Goal: Transaction & Acquisition: Obtain resource

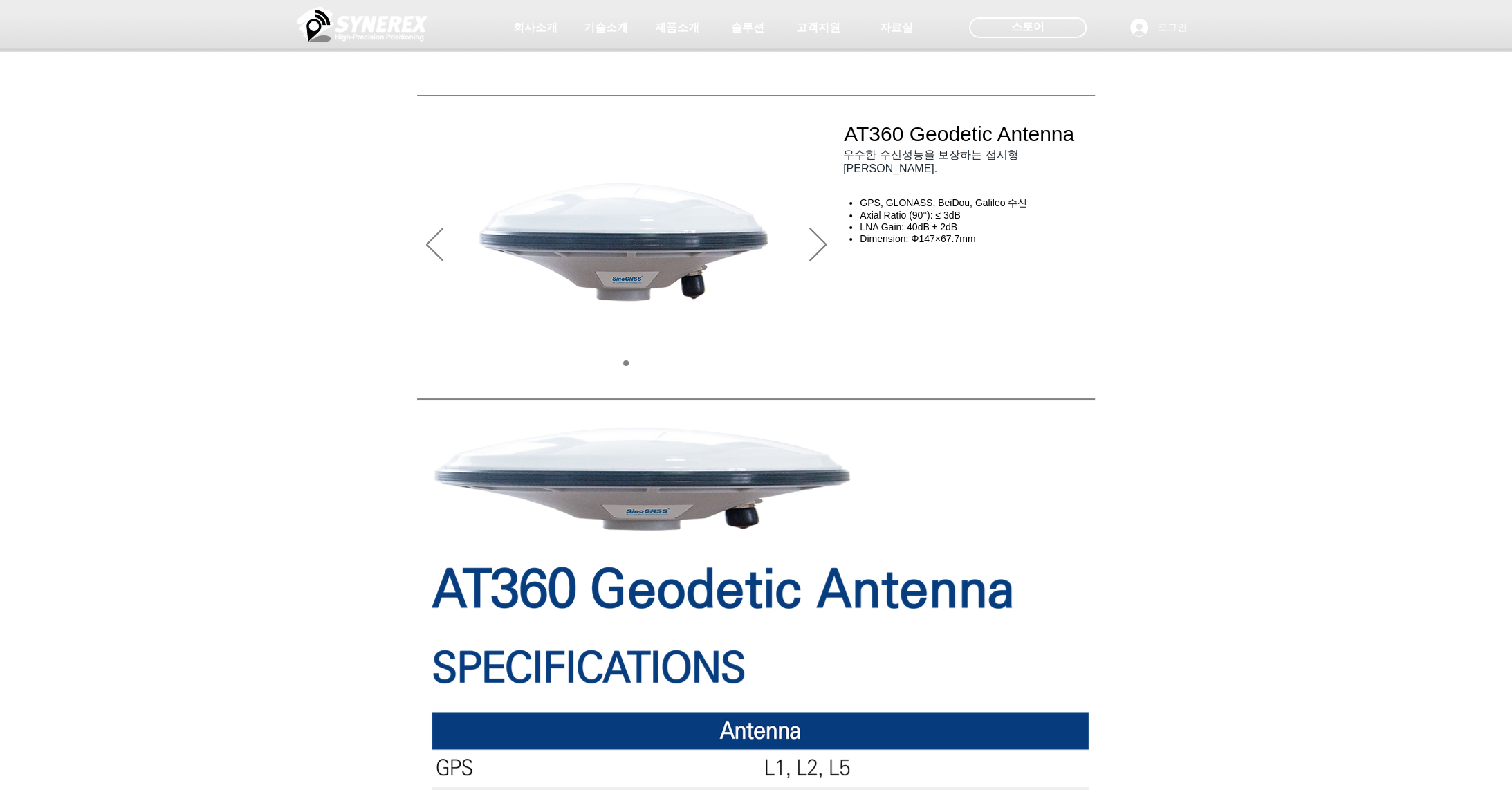
click at [369, 168] on div at bounding box center [756, 102] width 1512 height 205
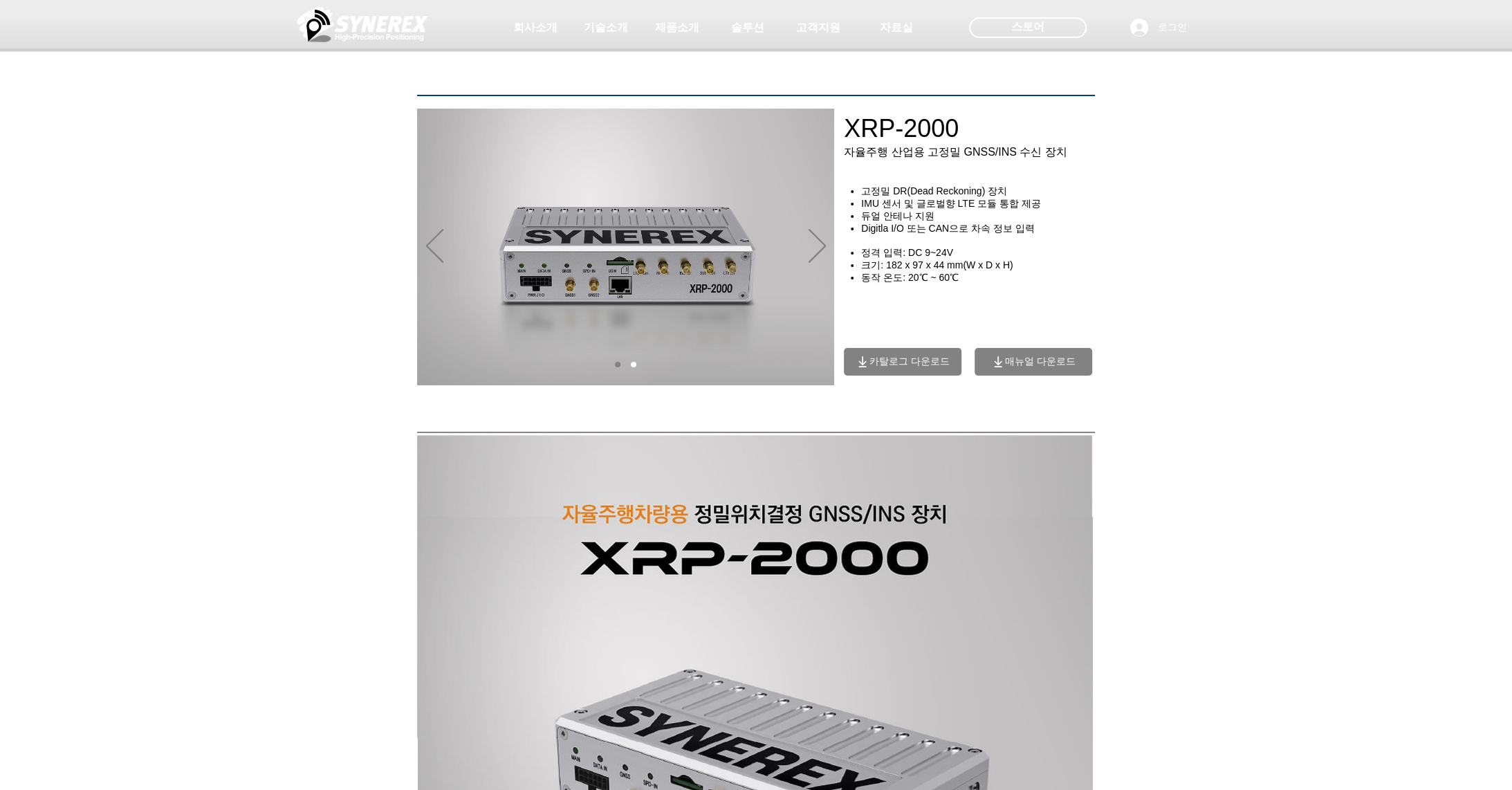
click at [911, 367] on span "카탈로그 다운로드" at bounding box center [909, 361] width 80 height 12
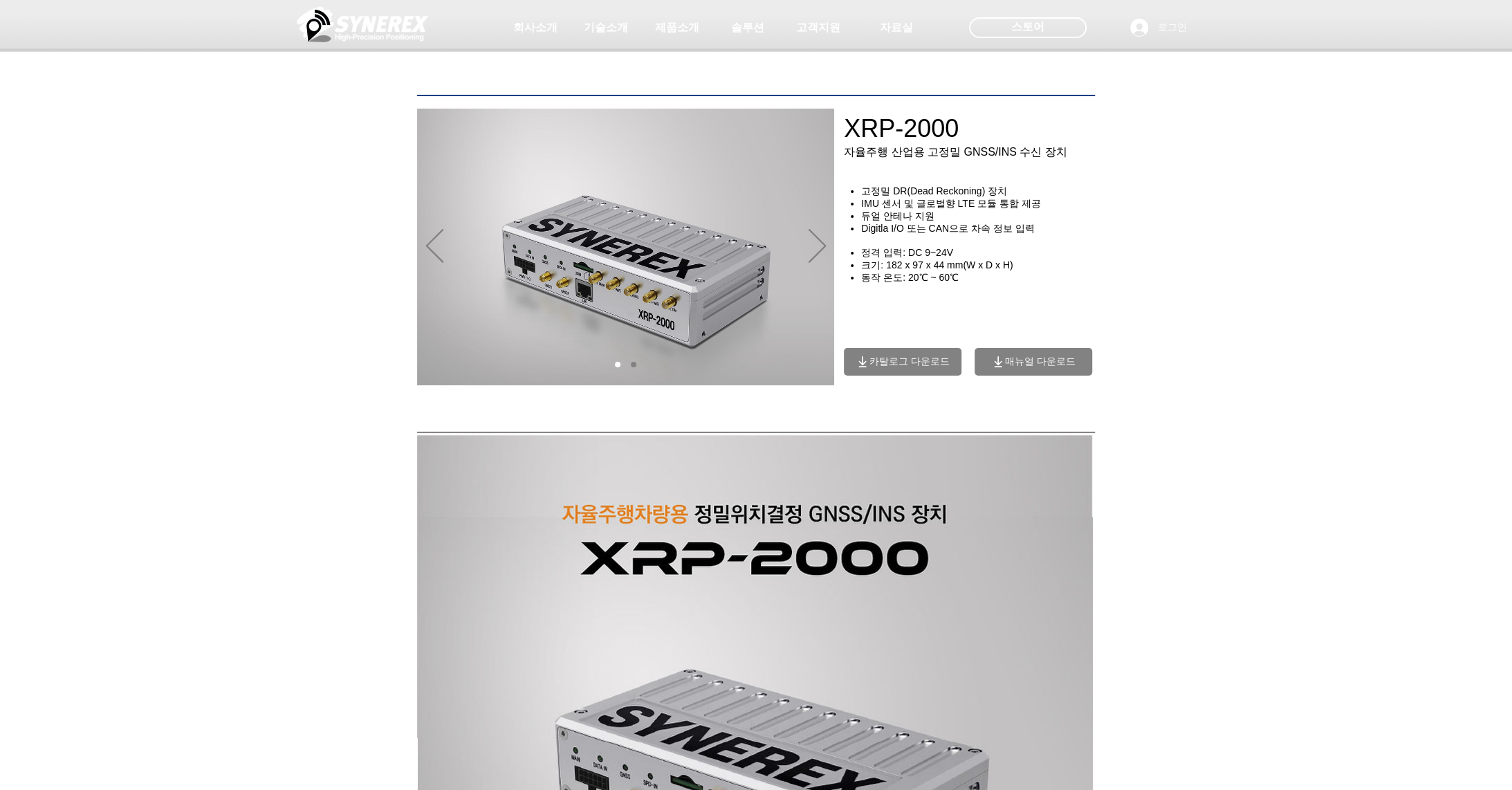
click at [932, 368] on span "카탈로그 다운로드" at bounding box center [909, 361] width 80 height 12
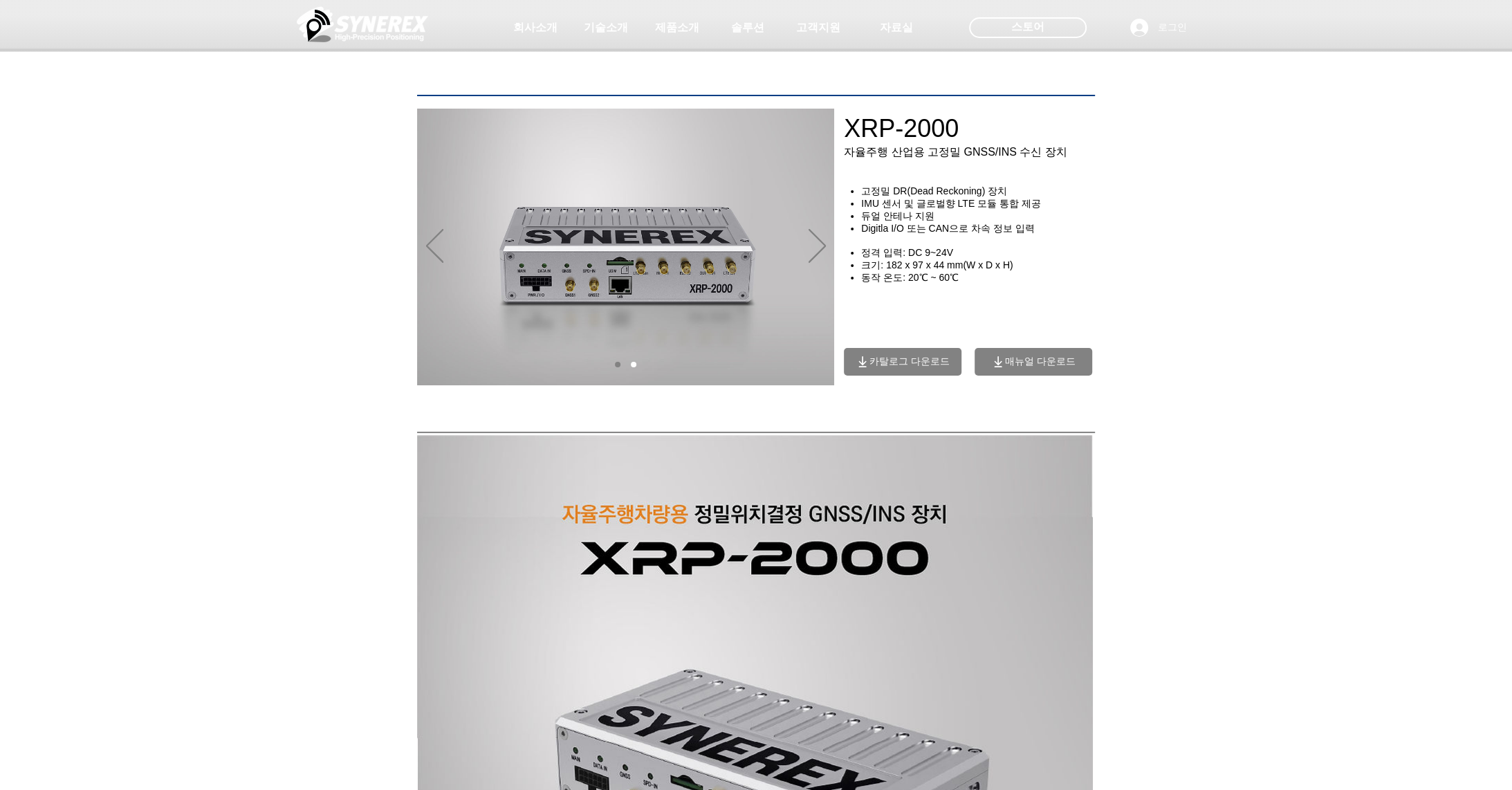
click at [896, 363] on span "카탈로그 다운로드" at bounding box center [909, 361] width 80 height 12
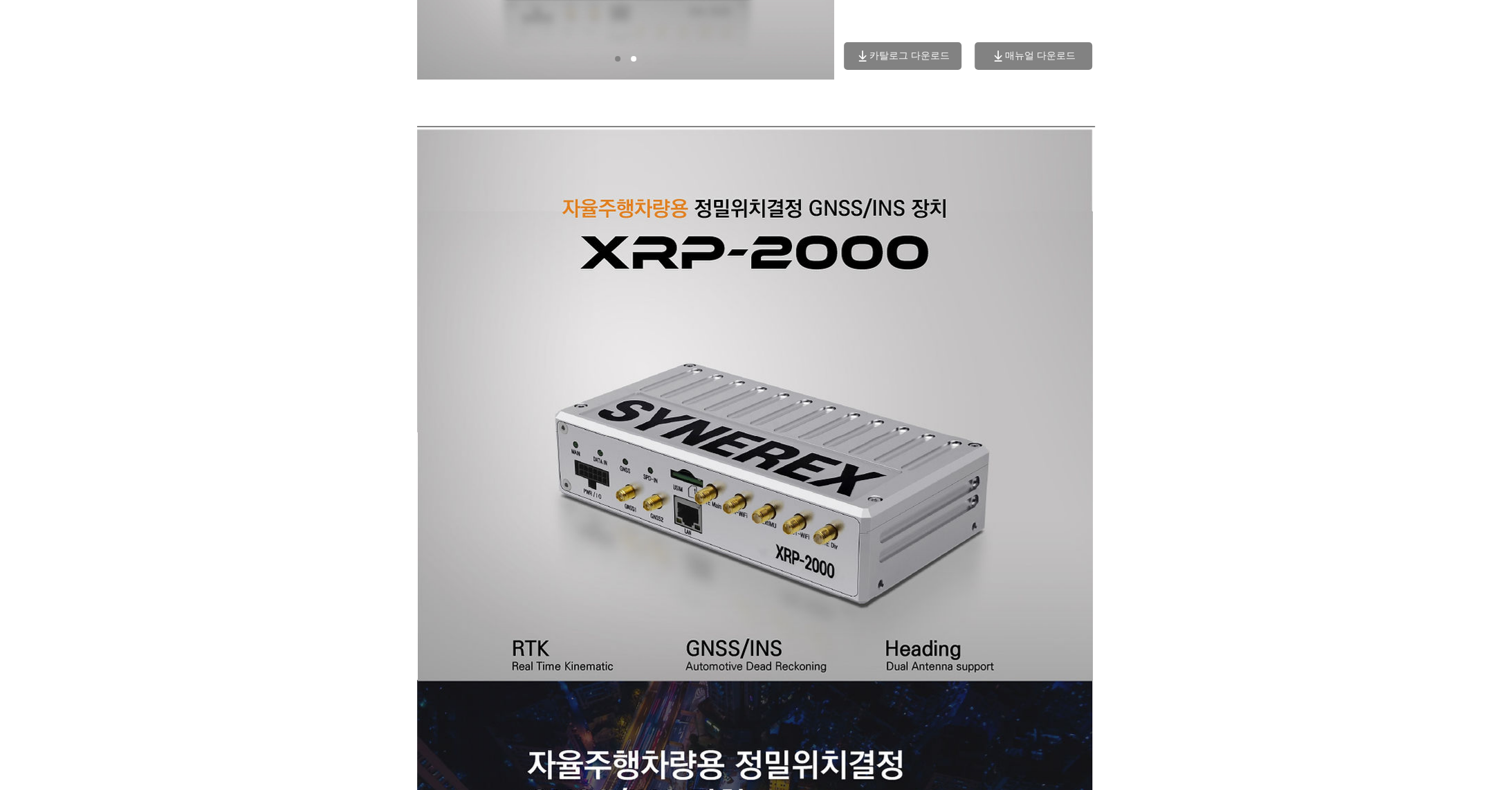
scroll to position [303, 0]
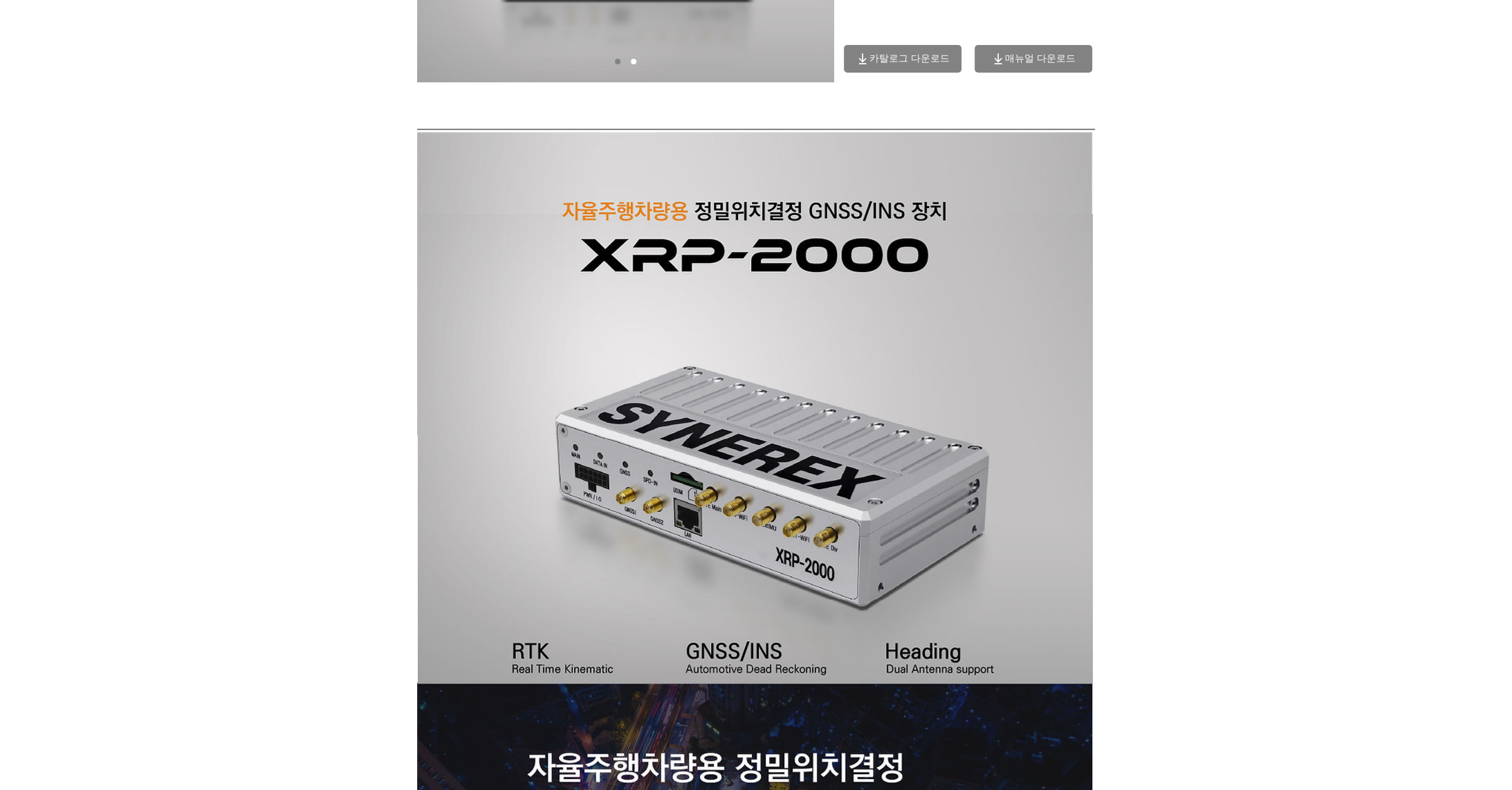
click at [930, 55] on span "카탈로그 다운로드" at bounding box center [902, 58] width 117 height 28
click at [1008, 65] on span "매뉴얼 다운로드" at bounding box center [1040, 58] width 70 height 12
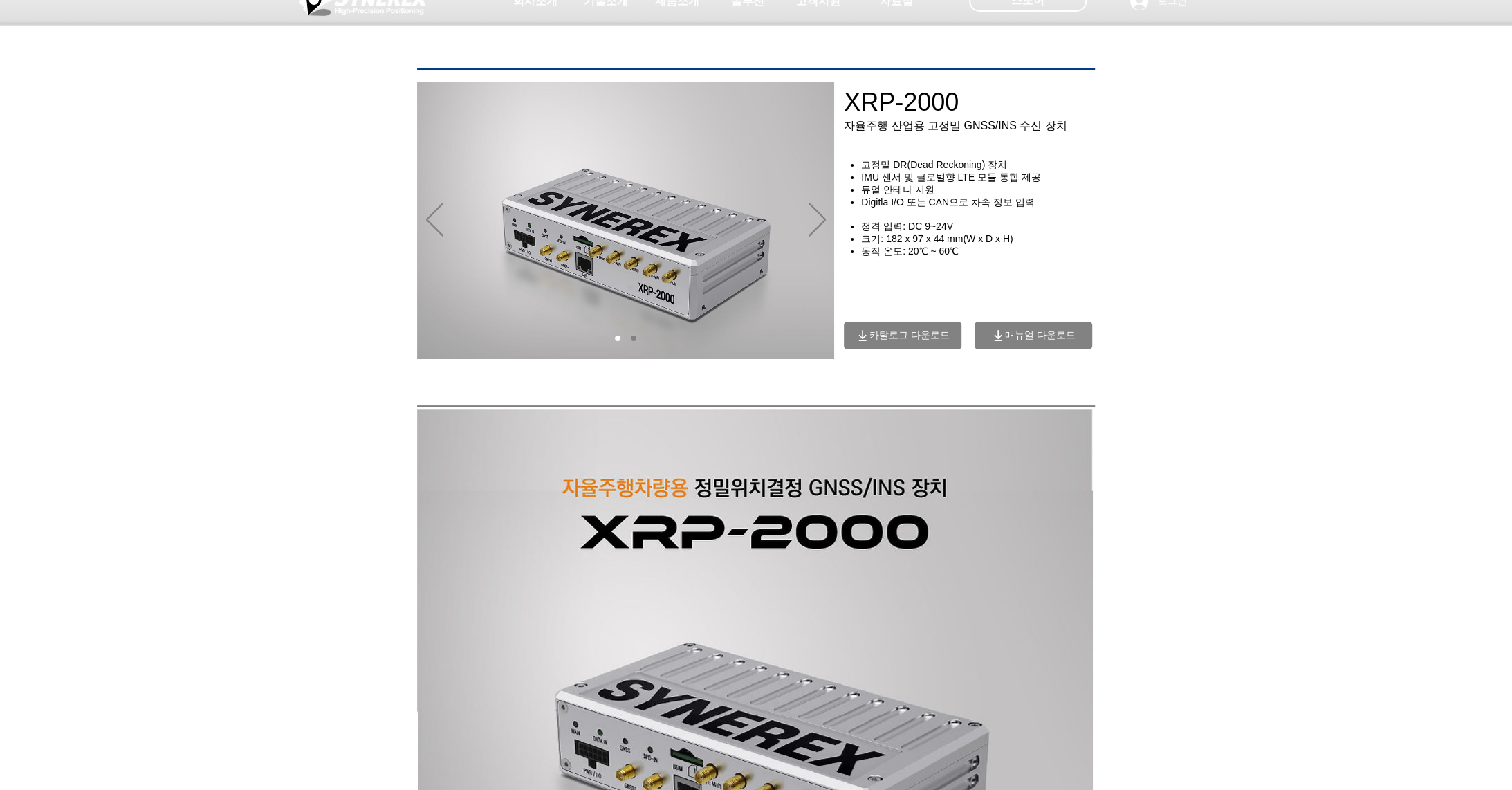
scroll to position [0, 0]
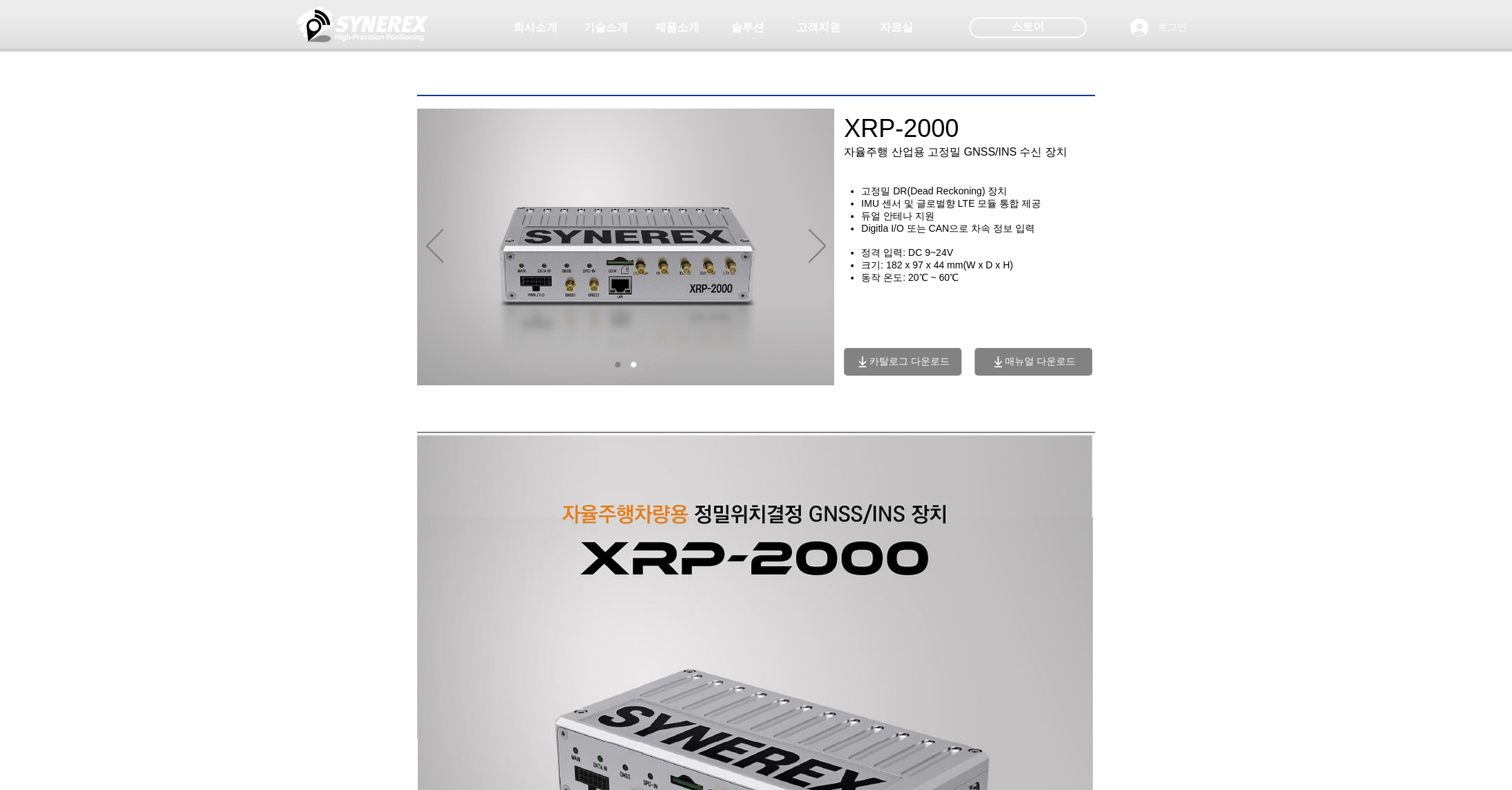
click at [911, 368] on span "카탈로그 다운로드" at bounding box center [909, 361] width 80 height 12
click at [895, 366] on span "카탈로그 다운로드" at bounding box center [909, 361] width 80 height 12
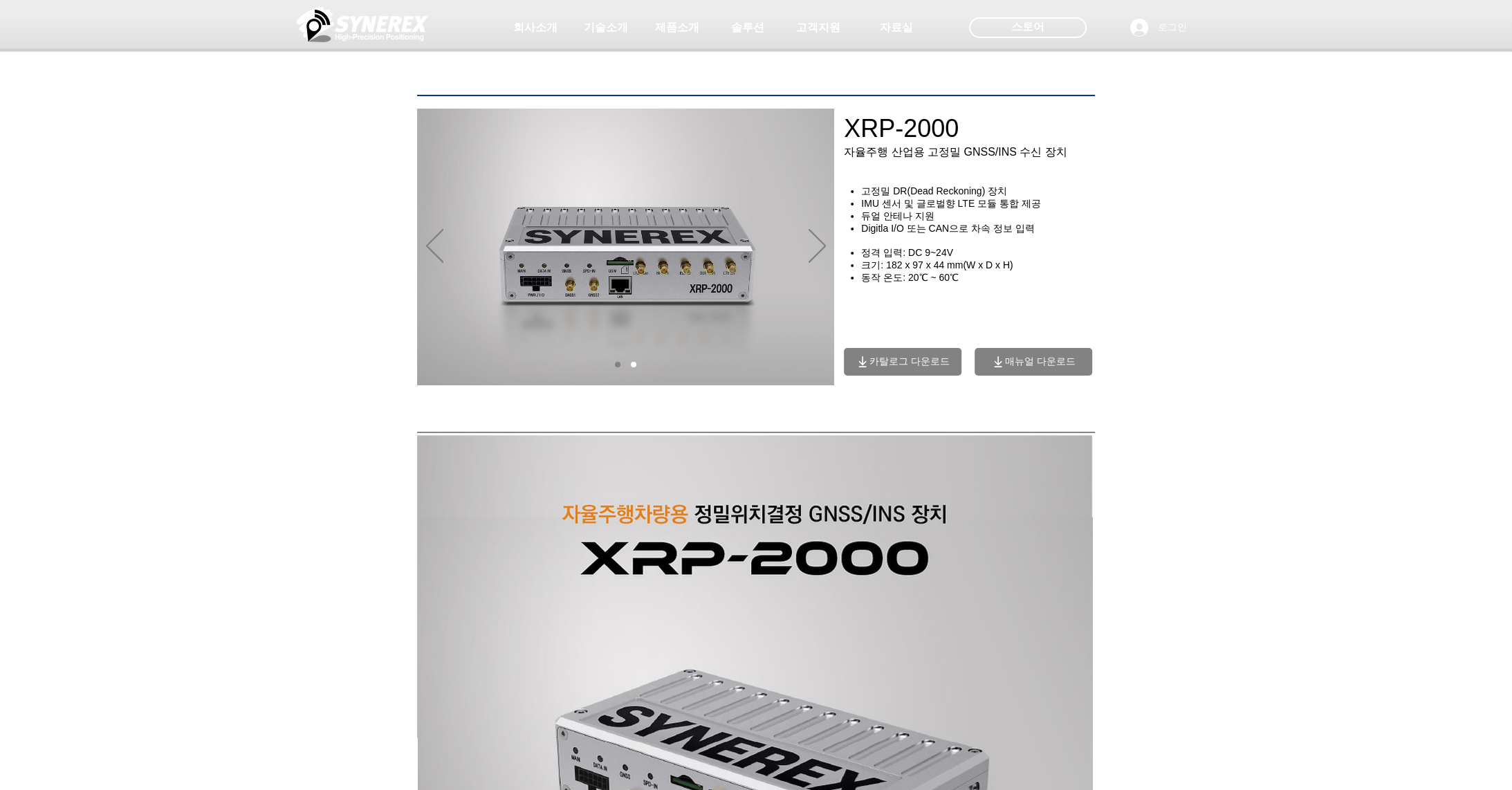
click at [895, 366] on span "카탈로그 다운로드" at bounding box center [909, 361] width 80 height 12
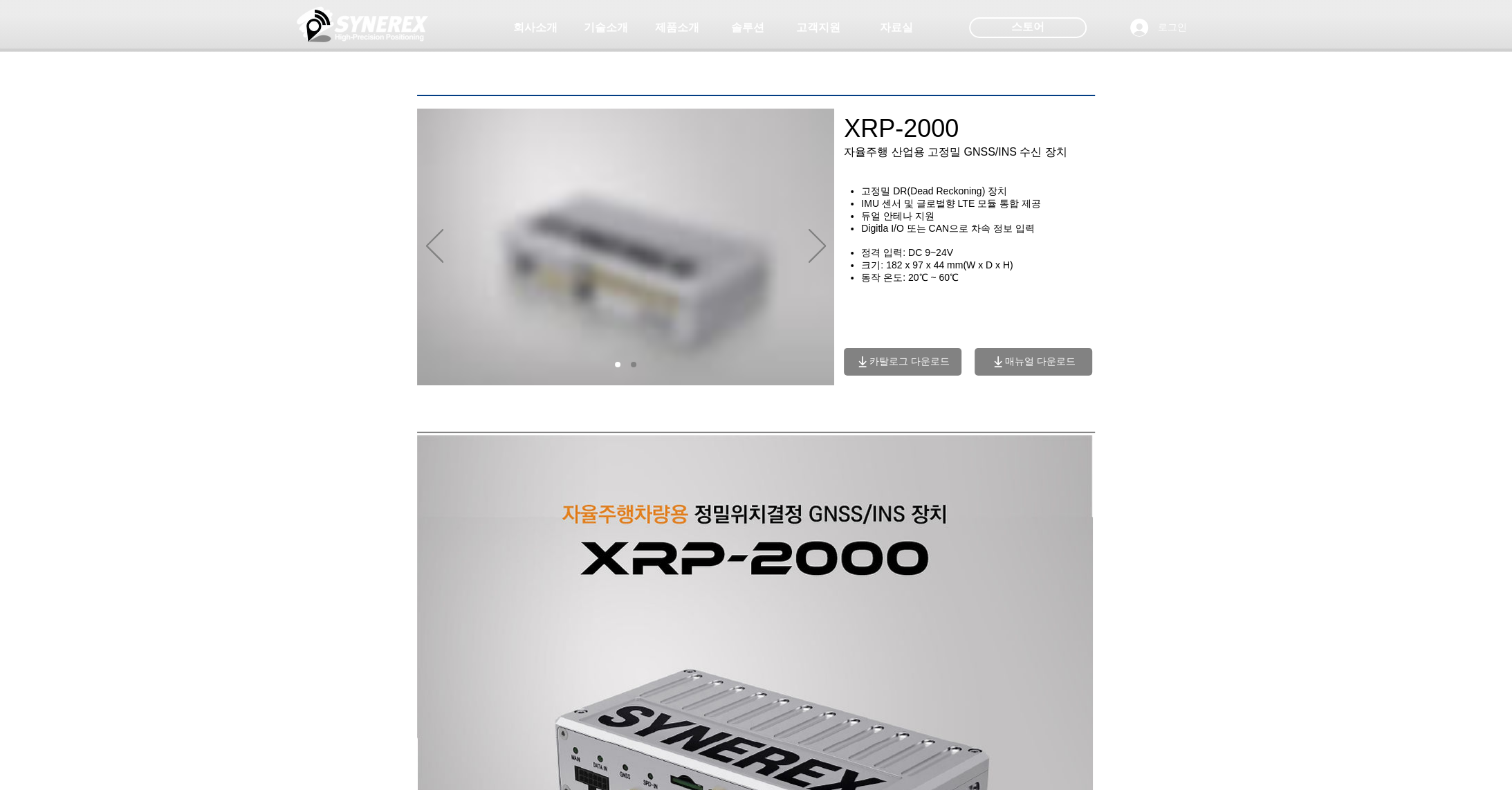
click at [895, 366] on span "카탈로그 다운로드" at bounding box center [909, 361] width 80 height 12
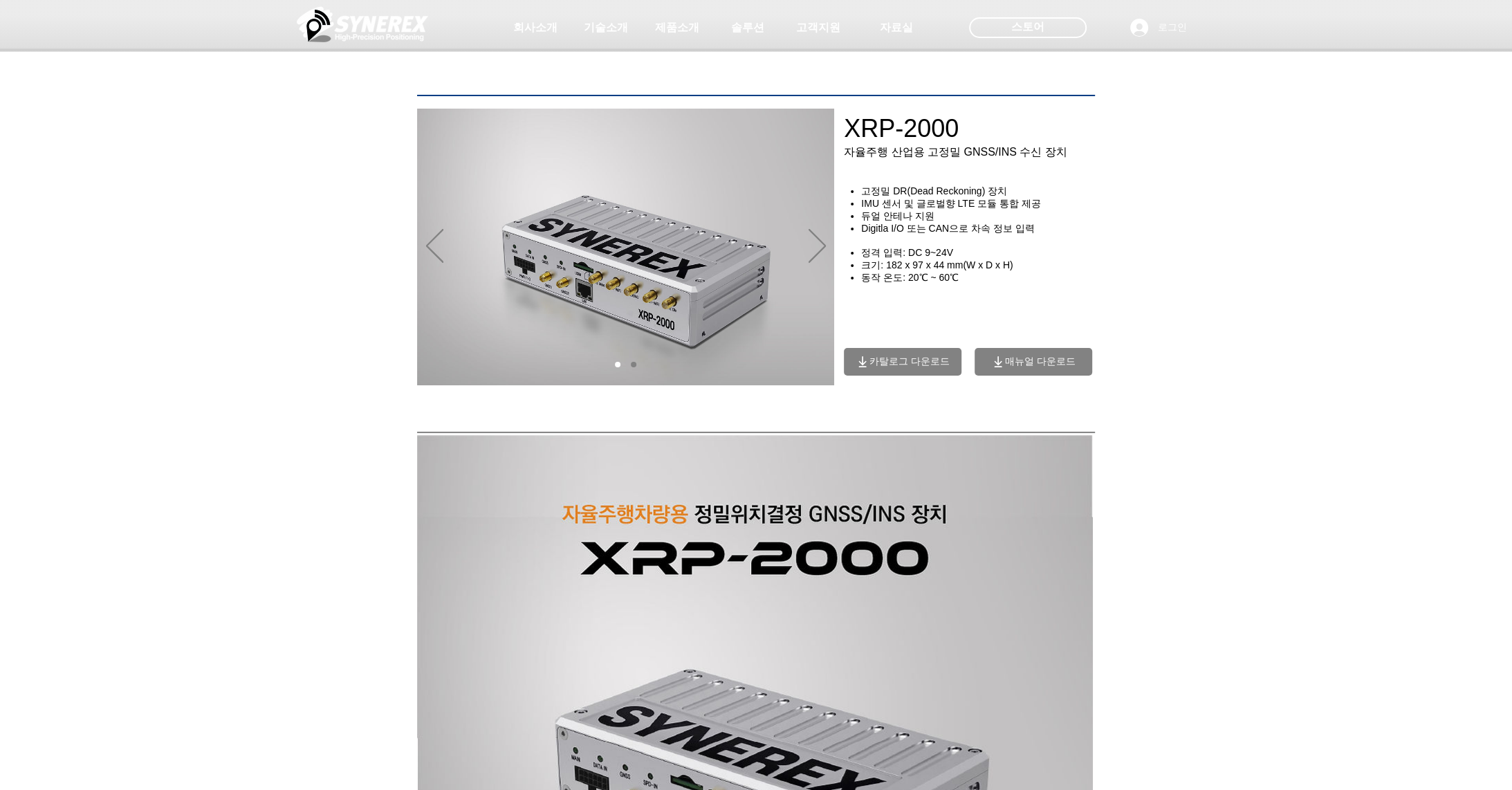
click at [895, 366] on span "카탈로그 다운로드" at bounding box center [909, 361] width 80 height 12
click at [1031, 374] on span "매뉴얼 다운로드" at bounding box center [1032, 361] width 117 height 28
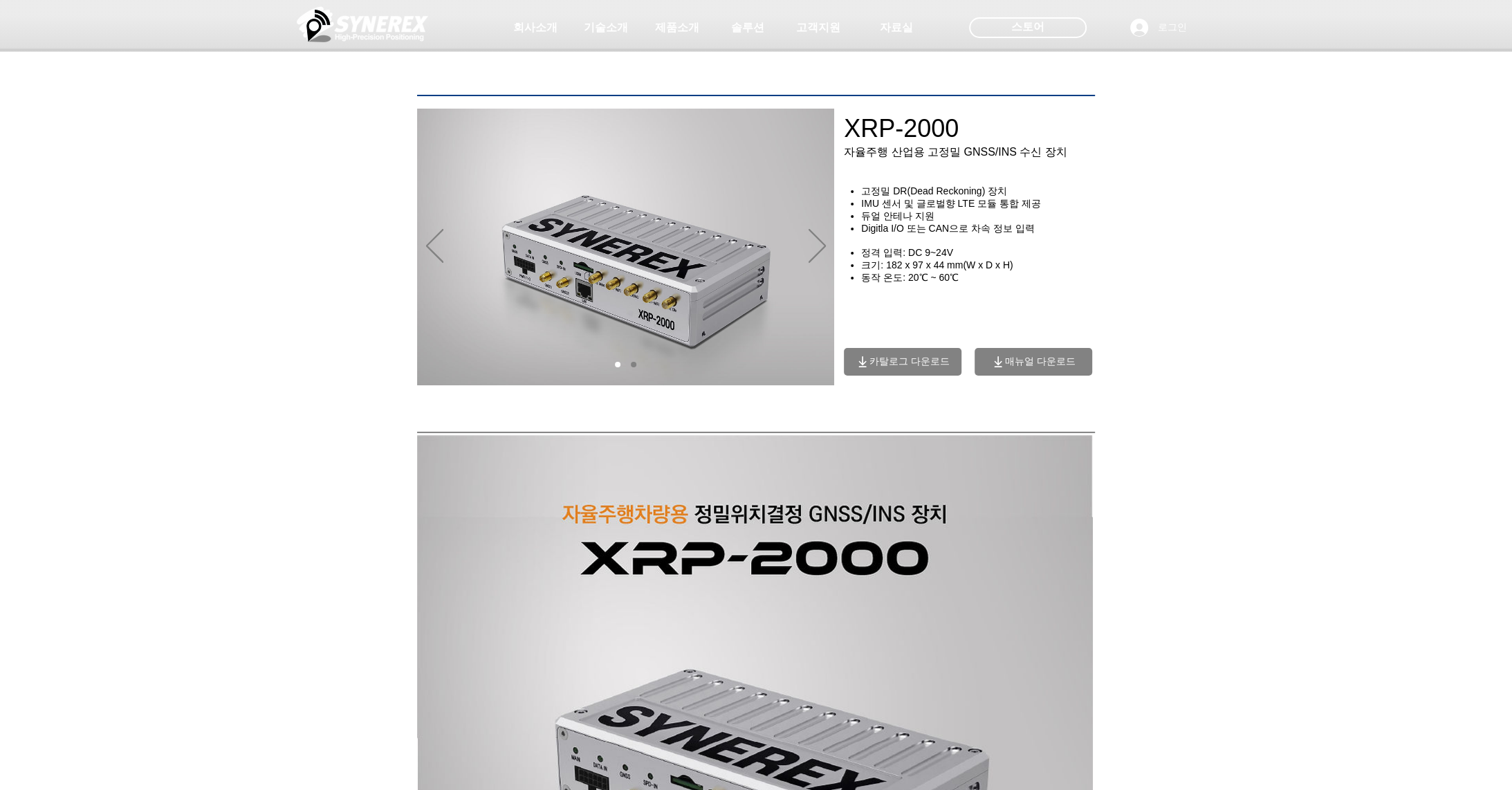
click at [1031, 374] on span "매뉴얼 다운로드" at bounding box center [1032, 361] width 117 height 28
click at [879, 358] on span "카탈로그 다운로드" at bounding box center [902, 361] width 117 height 28
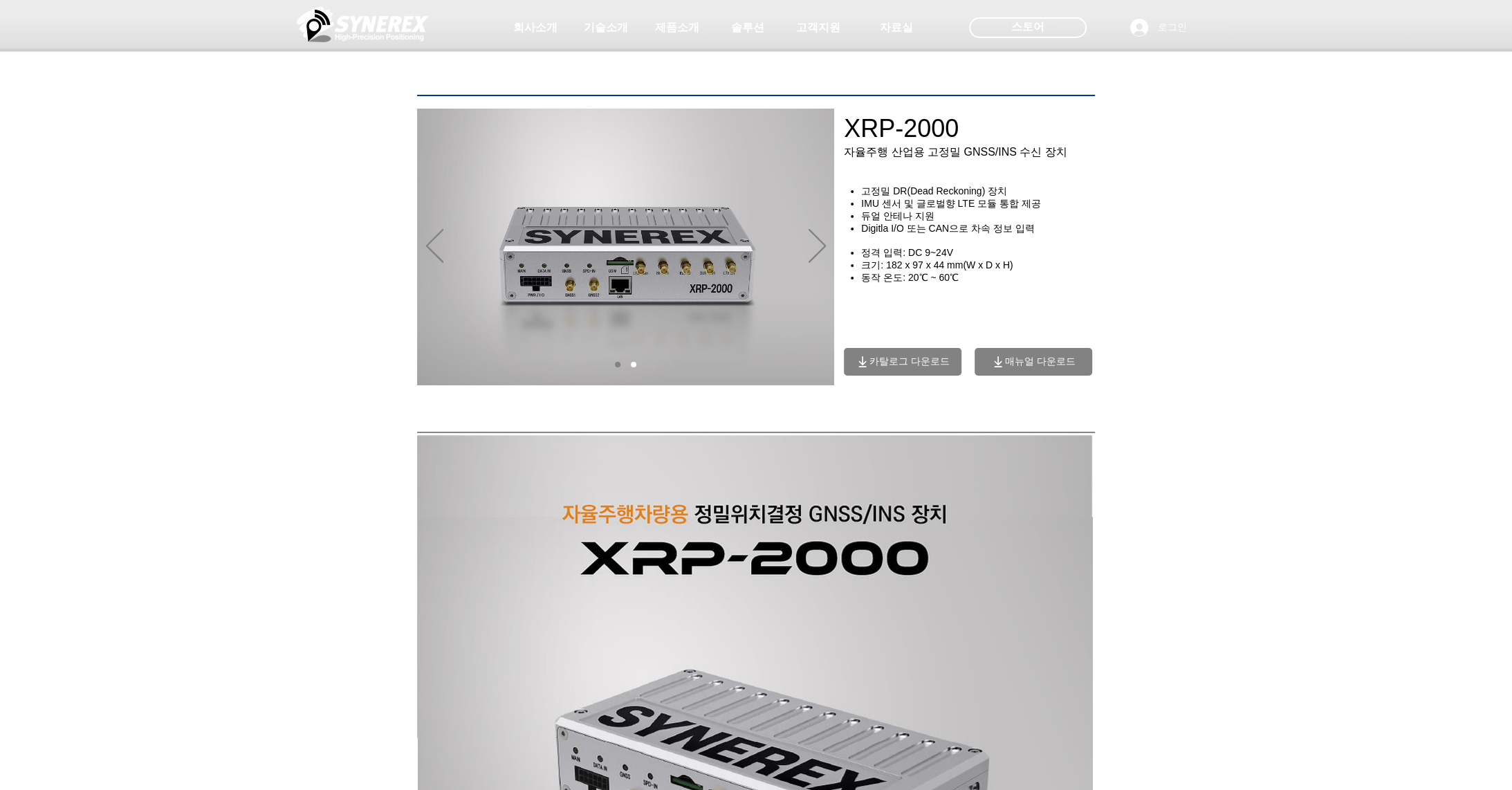
click at [984, 365] on span "매뉴얼 다운로드" at bounding box center [1032, 361] width 117 height 28
click at [1143, 28] on icon at bounding box center [1139, 28] width 18 height 18
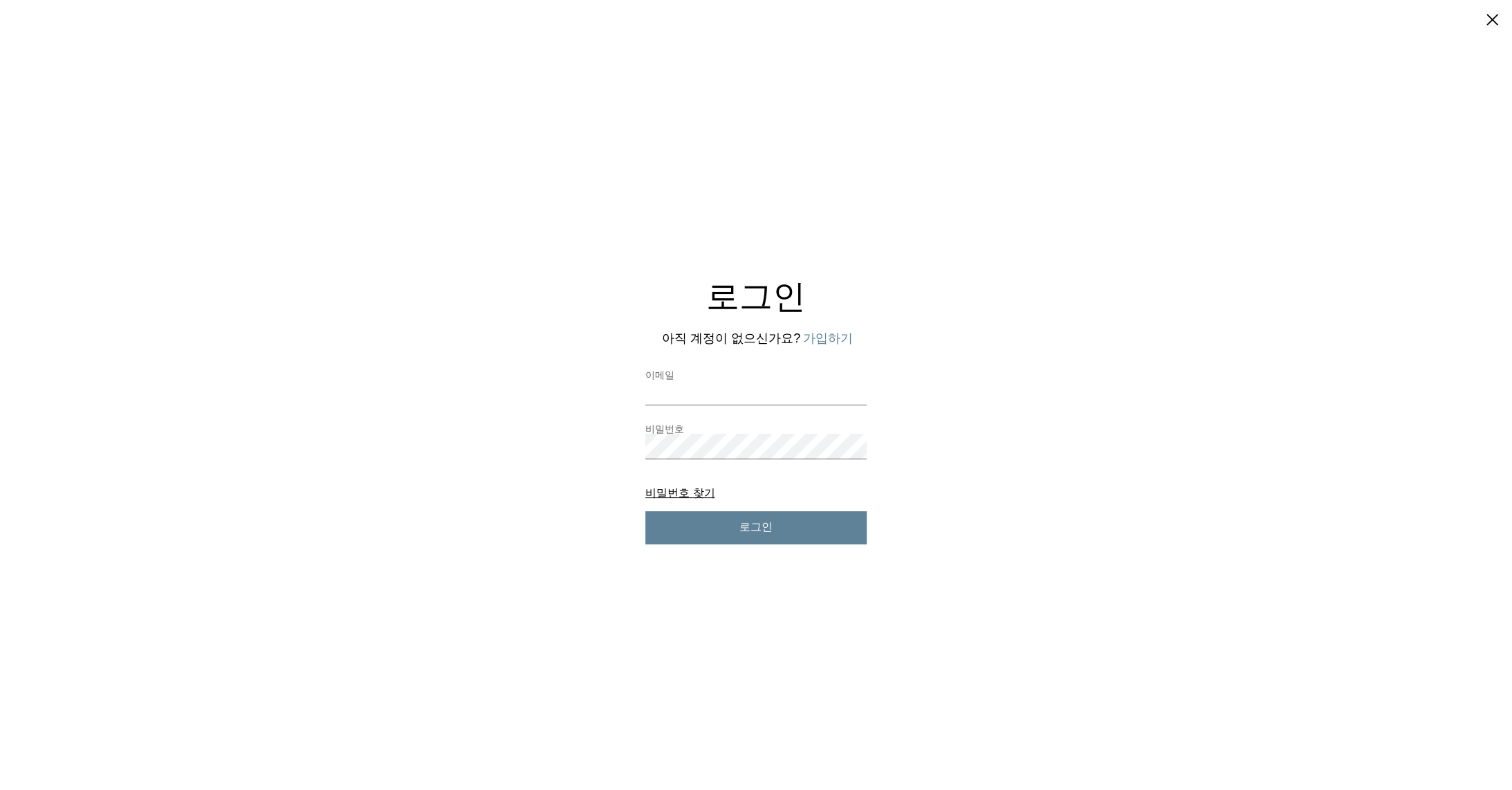
click at [822, 336] on button "가입하기" at bounding box center [827, 338] width 49 height 17
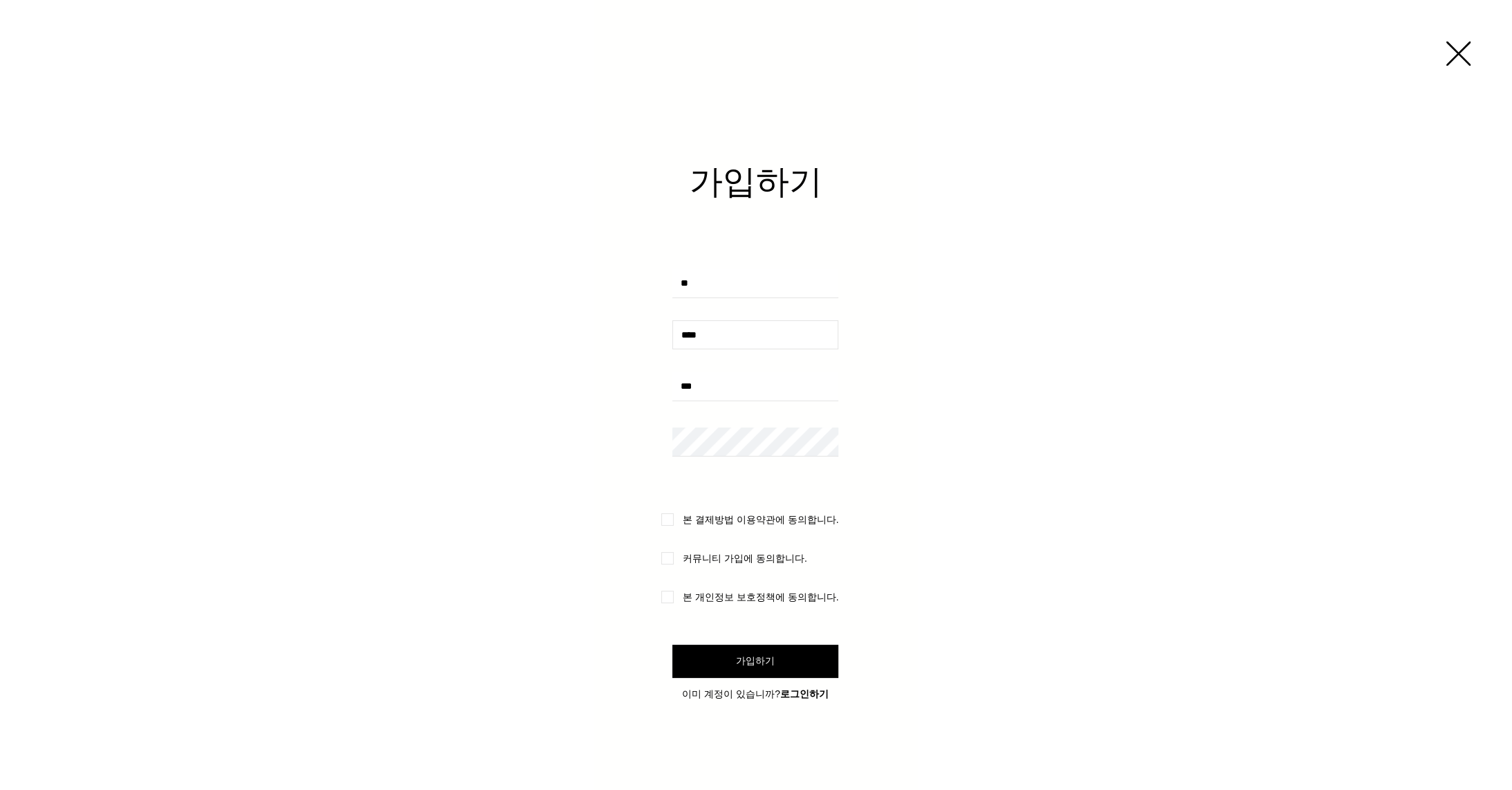
click at [737, 322] on input "사용자 지정 가입 양식" at bounding box center [755, 335] width 166 height 29
click at [744, 311] on form "가입하기 양식 입력 중 오류가 발생하면 여기에 메시지가 표시됩니다. 본 결제방법 이용약관에 동의합니다. 커뮤니티 가입에 동의합니다. 본 개인정…" at bounding box center [755, 417] width 323 height 629
click at [753, 294] on input "사용자 지정 가입 양식" at bounding box center [755, 284] width 166 height 29
type input "*"
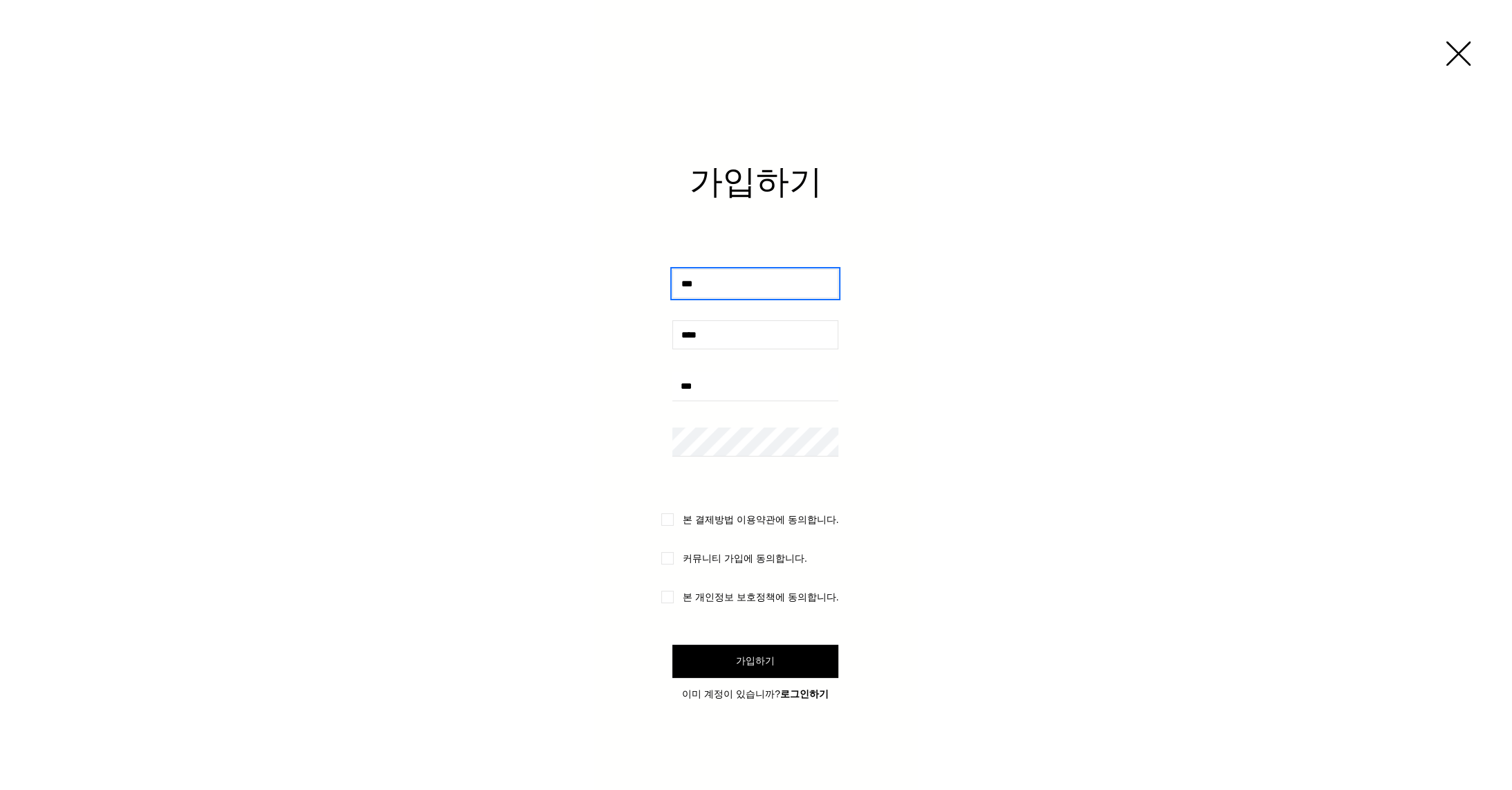
type input "***"
type input "**********"
click at [748, 523] on span "본 결제방법 이용약관에 동의합니다." at bounding box center [760, 519] width 156 height 11
click at [731, 553] on span "커뮤니티 가입에 동의합니다." at bounding box center [745, 558] width 125 height 11
click at [721, 586] on form "**********" at bounding box center [755, 417] width 323 height 629
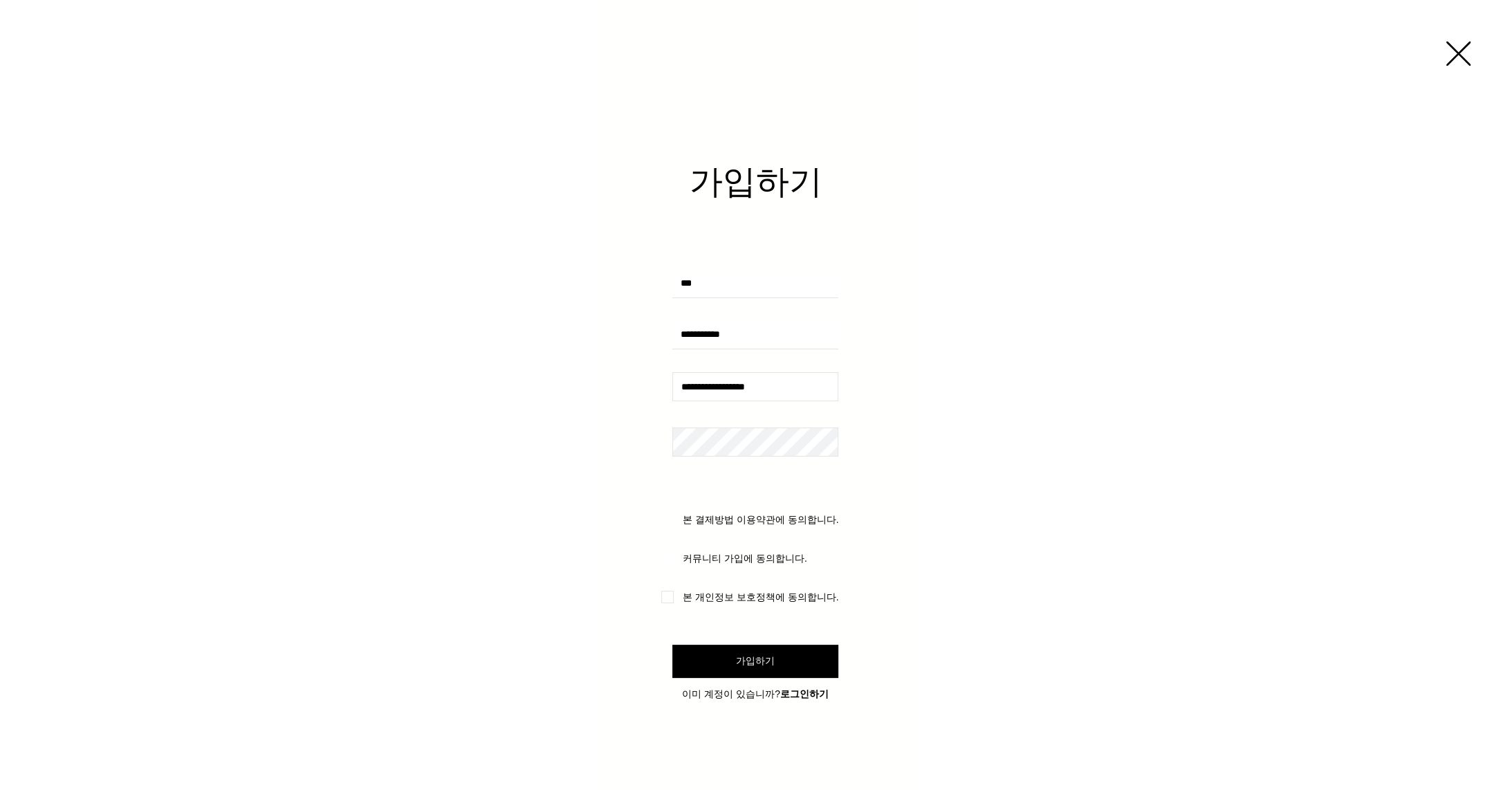
click at [707, 604] on form "**********" at bounding box center [755, 417] width 323 height 629
click at [710, 599] on span "본 개인정보 보호정책에 동의합니다." at bounding box center [760, 597] width 156 height 11
drag, startPoint x: 717, startPoint y: 387, endPoint x: 609, endPoint y: 380, distance: 108.2
click at [609, 380] on form "**********" at bounding box center [755, 417] width 323 height 629
type input "**********"
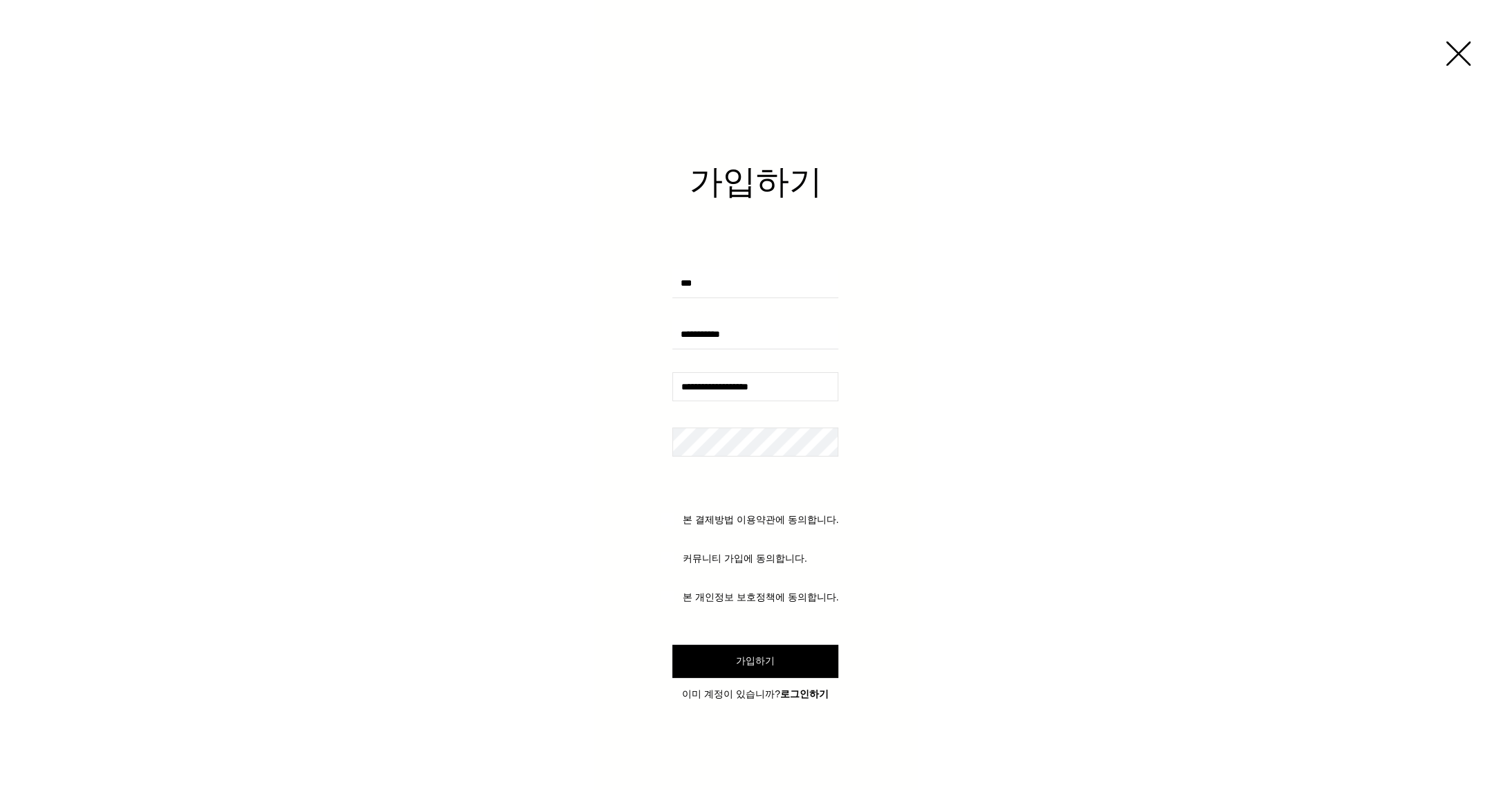
click at [569, 438] on div "**********" at bounding box center [756, 403] width 1512 height 805
click at [788, 673] on button "가입하기" at bounding box center [755, 660] width 166 height 33
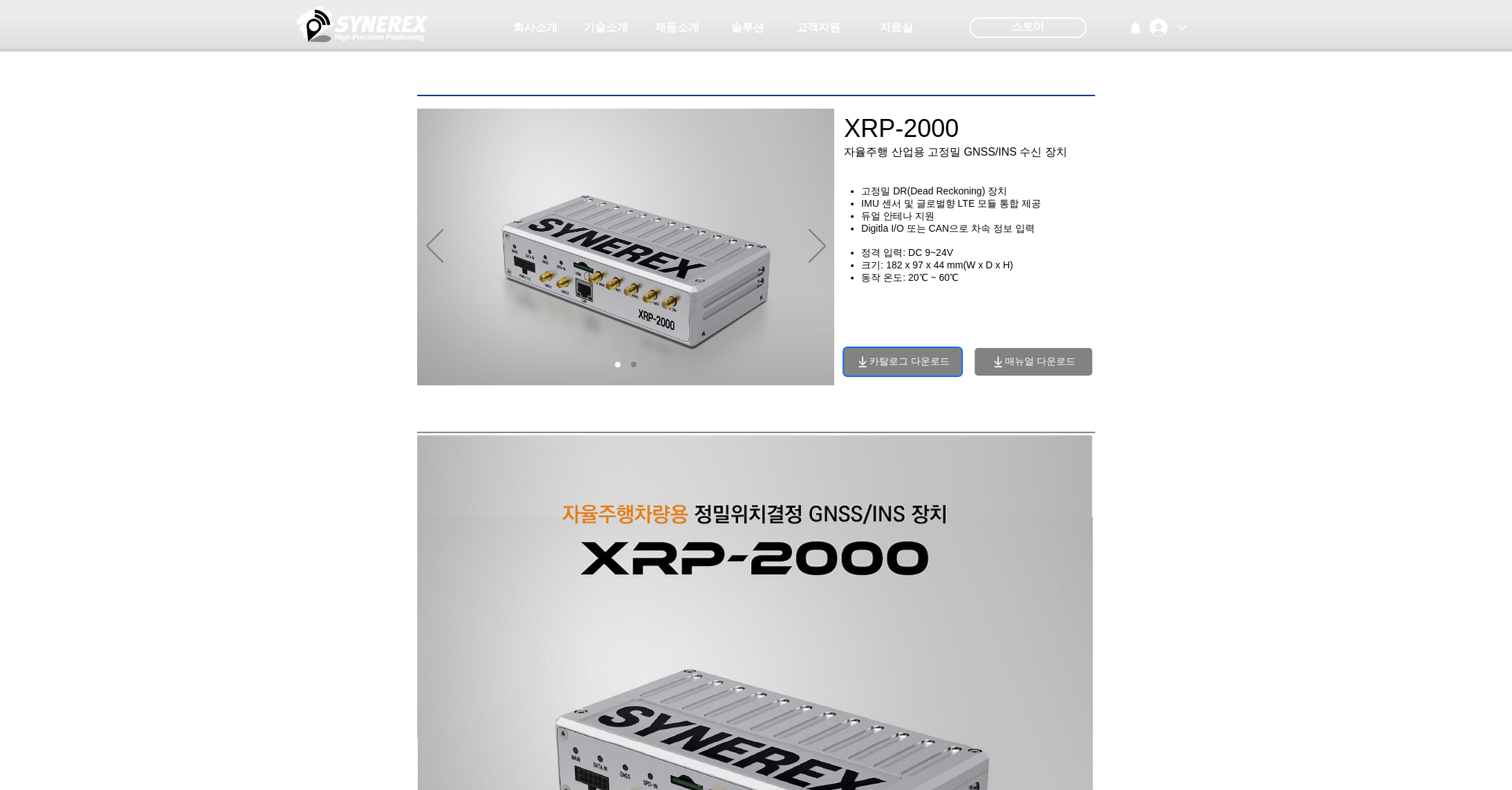
click at [921, 361] on span "카탈로그 다운로드" at bounding box center [909, 361] width 80 height 12
click at [891, 364] on span "카탈로그 다운로드" at bounding box center [909, 361] width 80 height 12
click at [899, 367] on span "카탈로그 다운로드" at bounding box center [909, 361] width 80 height 12
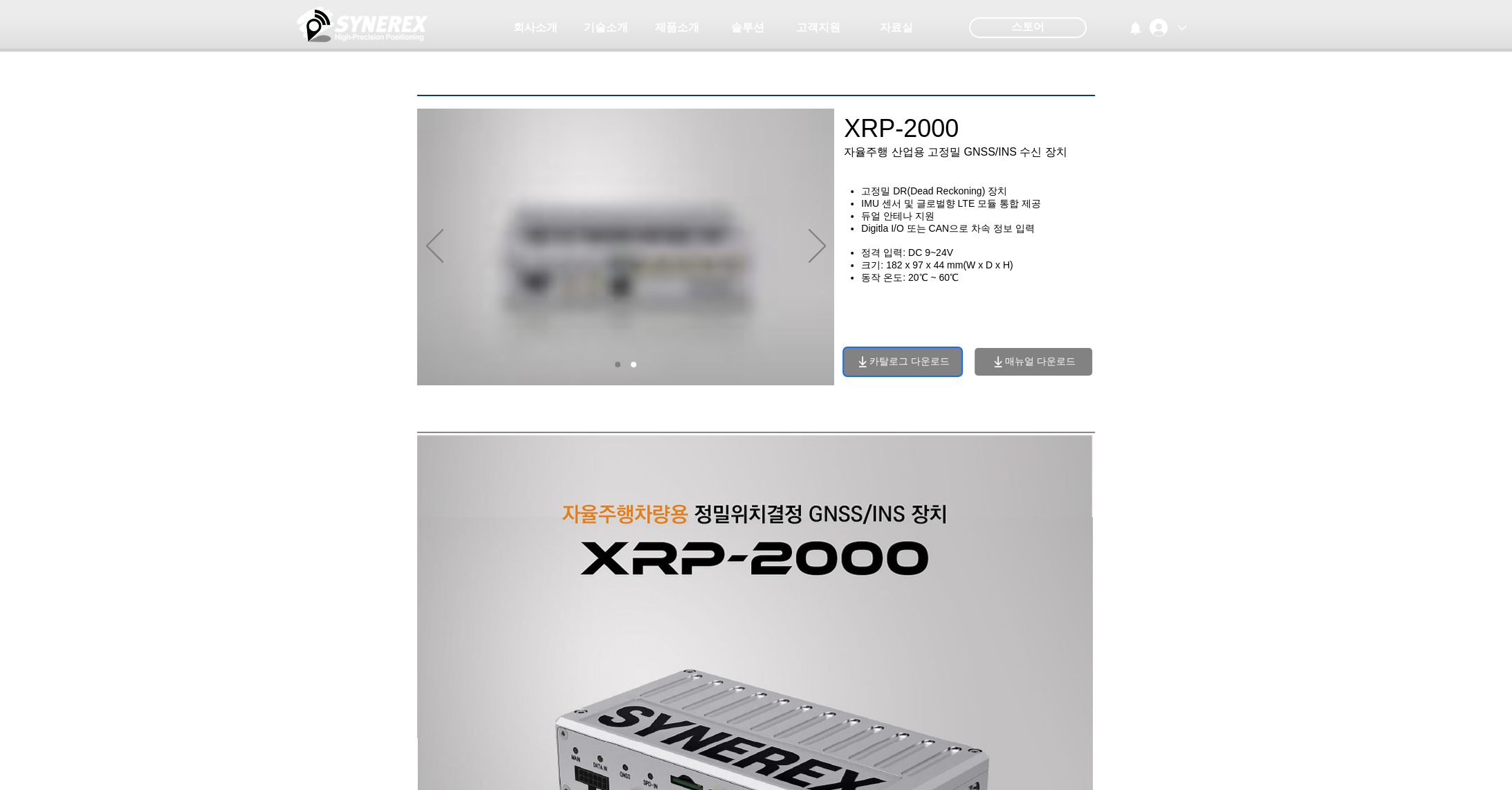
click at [899, 367] on span "카탈로그 다운로드" at bounding box center [909, 361] width 80 height 12
click at [1013, 374] on span "매뉴얼 다운로드" at bounding box center [1032, 361] width 117 height 28
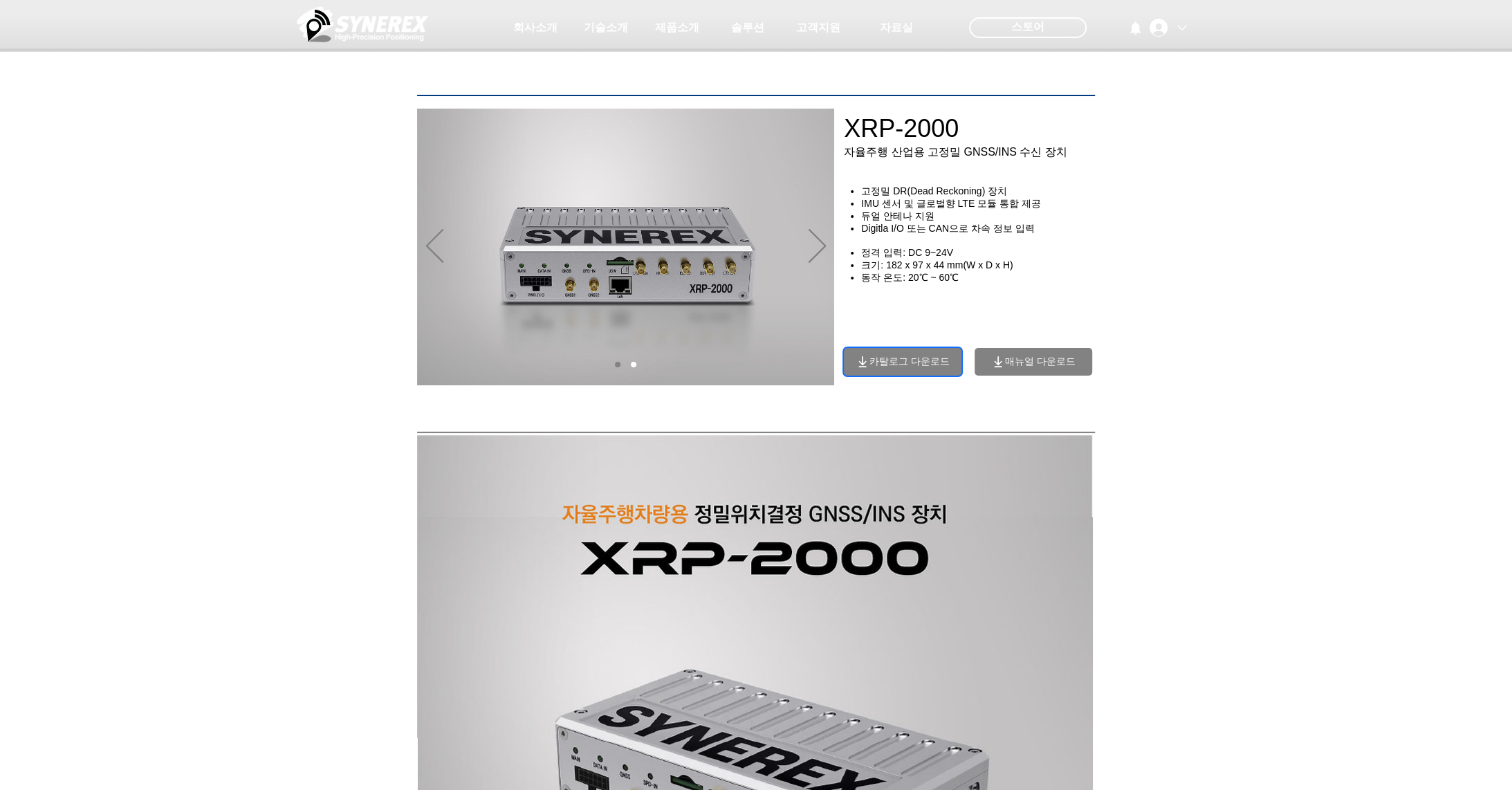
click at [897, 367] on span "카탈로그 다운로드" at bounding box center [909, 361] width 80 height 12
click at [1057, 366] on span "매뉴얼 다운로드" at bounding box center [1040, 361] width 70 height 12
click at [903, 357] on span "카탈로그 다운로드" at bounding box center [902, 361] width 117 height 28
drag, startPoint x: 1027, startPoint y: 361, endPoint x: 938, endPoint y: 361, distance: 89.0
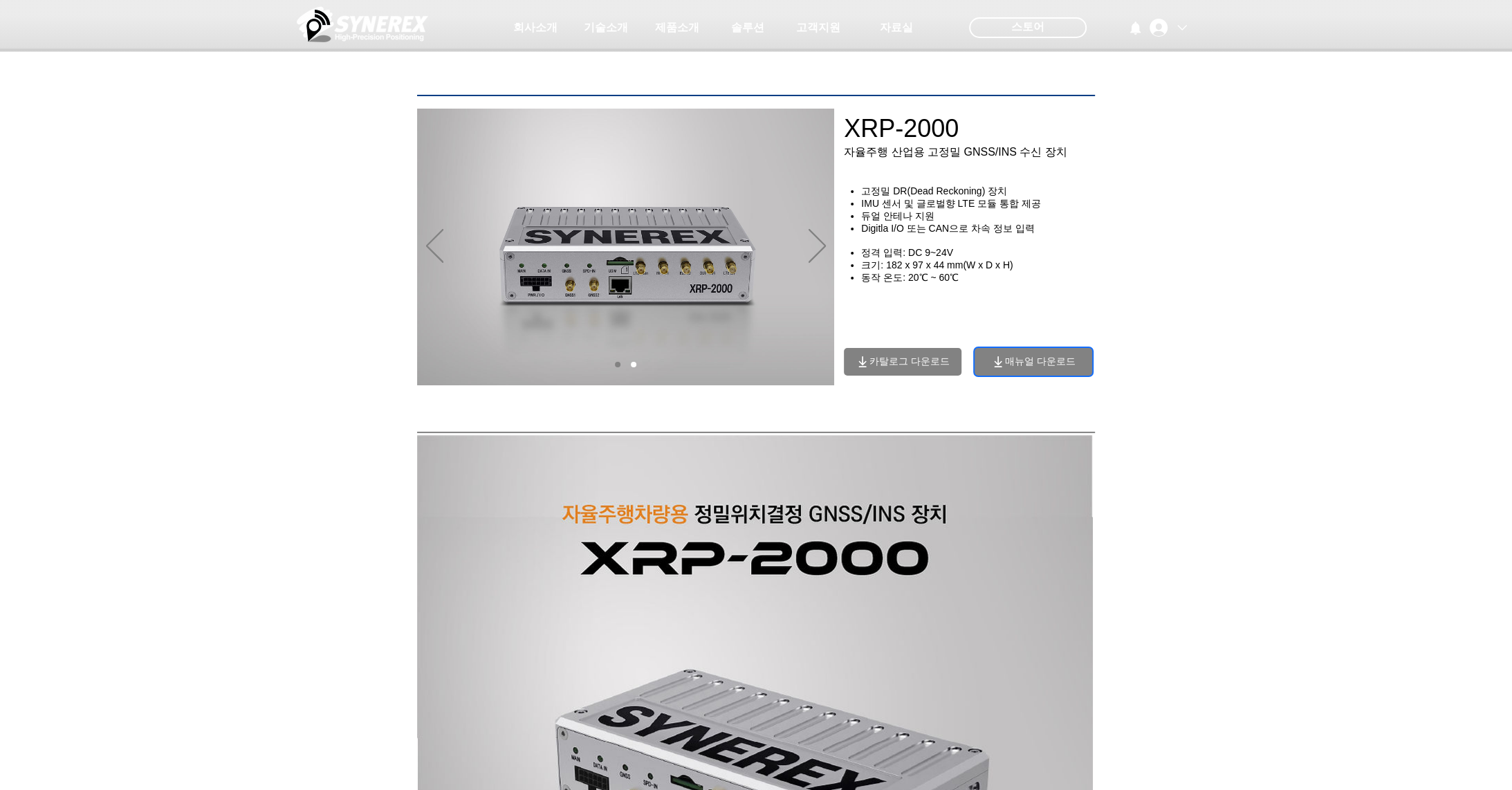
click at [1031, 361] on span "매뉴얼 다운로드" at bounding box center [1040, 361] width 70 height 12
click at [925, 360] on span "카탈로그 다운로드" at bounding box center [909, 361] width 80 height 12
click at [1080, 361] on span "매뉴얼 다운로드" at bounding box center [1032, 361] width 117 height 28
drag, startPoint x: 1059, startPoint y: 253, endPoint x: 1038, endPoint y: 218, distance: 40.8
click at [1059, 248] on div "고정밀 DR(Dead Reckoning) 장치 IMU 센서 및 글로벌향 LTE 모듈 통합 제공 ​듀얼 안테나 지원 Digitla I/O 또는 …" at bounding box center [974, 254] width 262 height 139
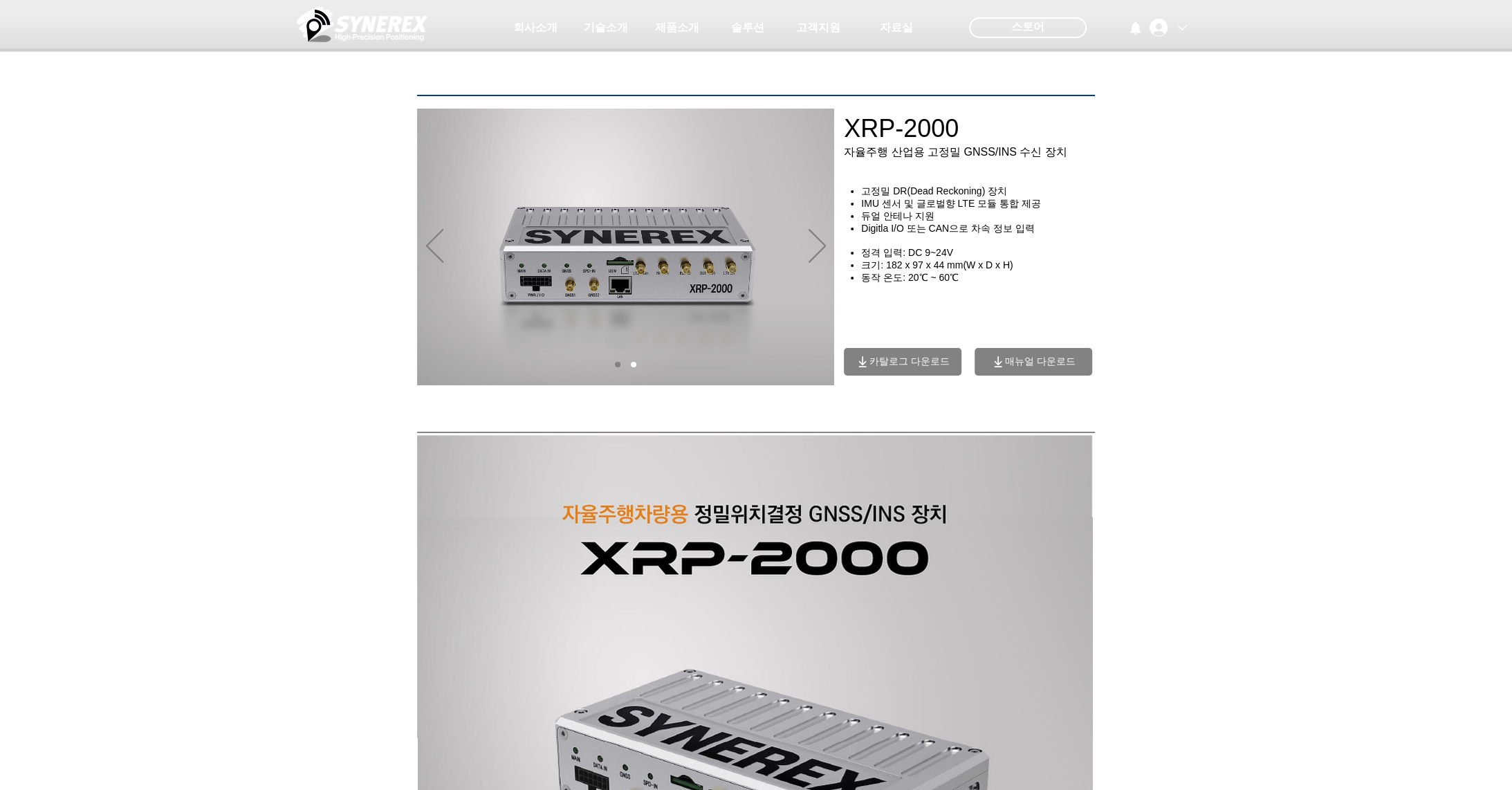
click at [895, 348] on div "main content" at bounding box center [981, 241] width 276 height 272
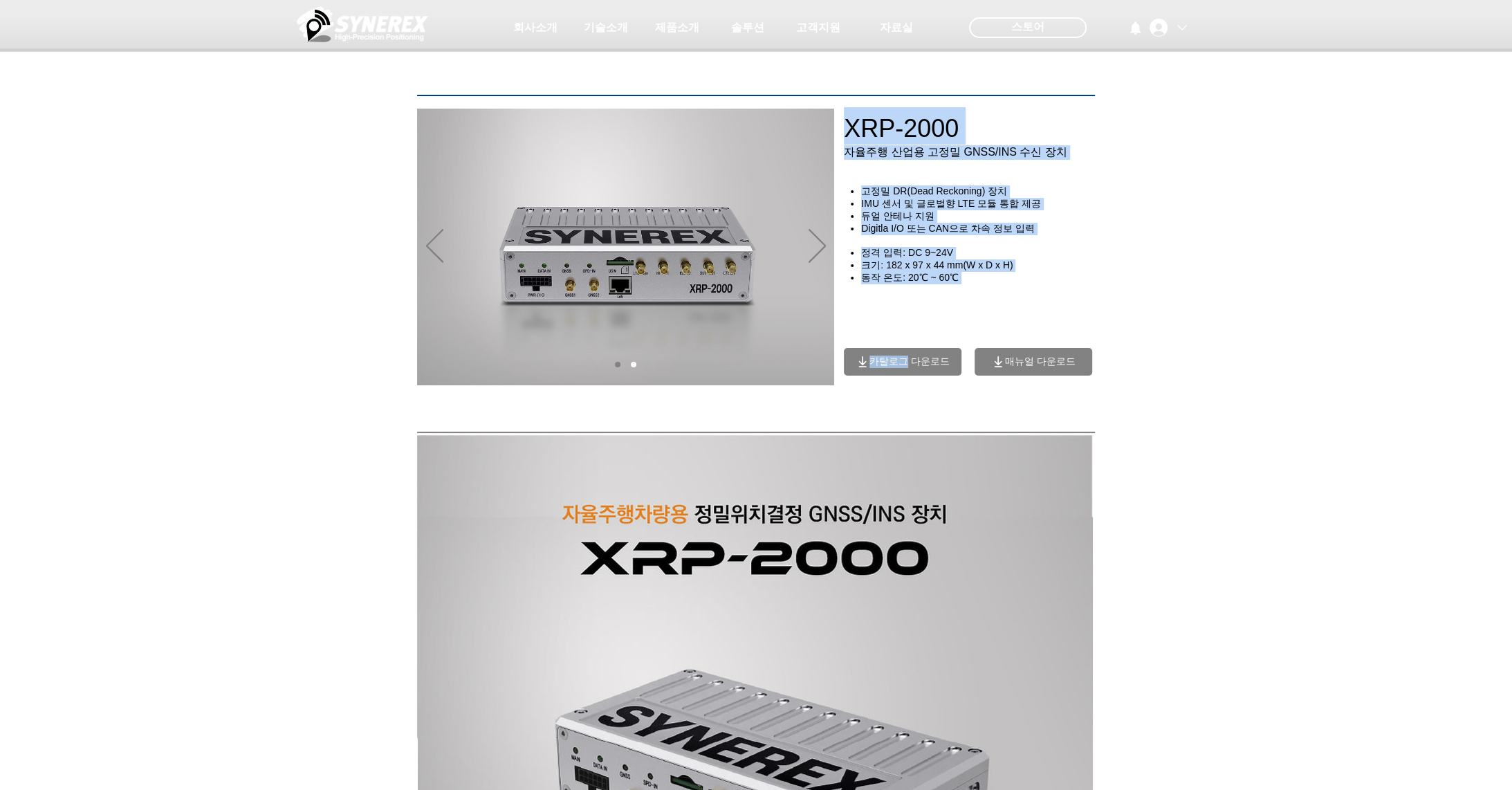
click at [895, 354] on div "XRP-2000 ​자율주행 산업용 고정밀 GNSS/INS 수신 장치 고정밀 DR(Dead Reckoning) 장치 IMU 센서 및 글로벌향 L…" at bounding box center [981, 241] width 276 height 272
click at [895, 354] on span "카탈로그 다운로드" at bounding box center [902, 361] width 117 height 28
click at [903, 375] on span "카탈로그 다운로드" at bounding box center [902, 361] width 117 height 28
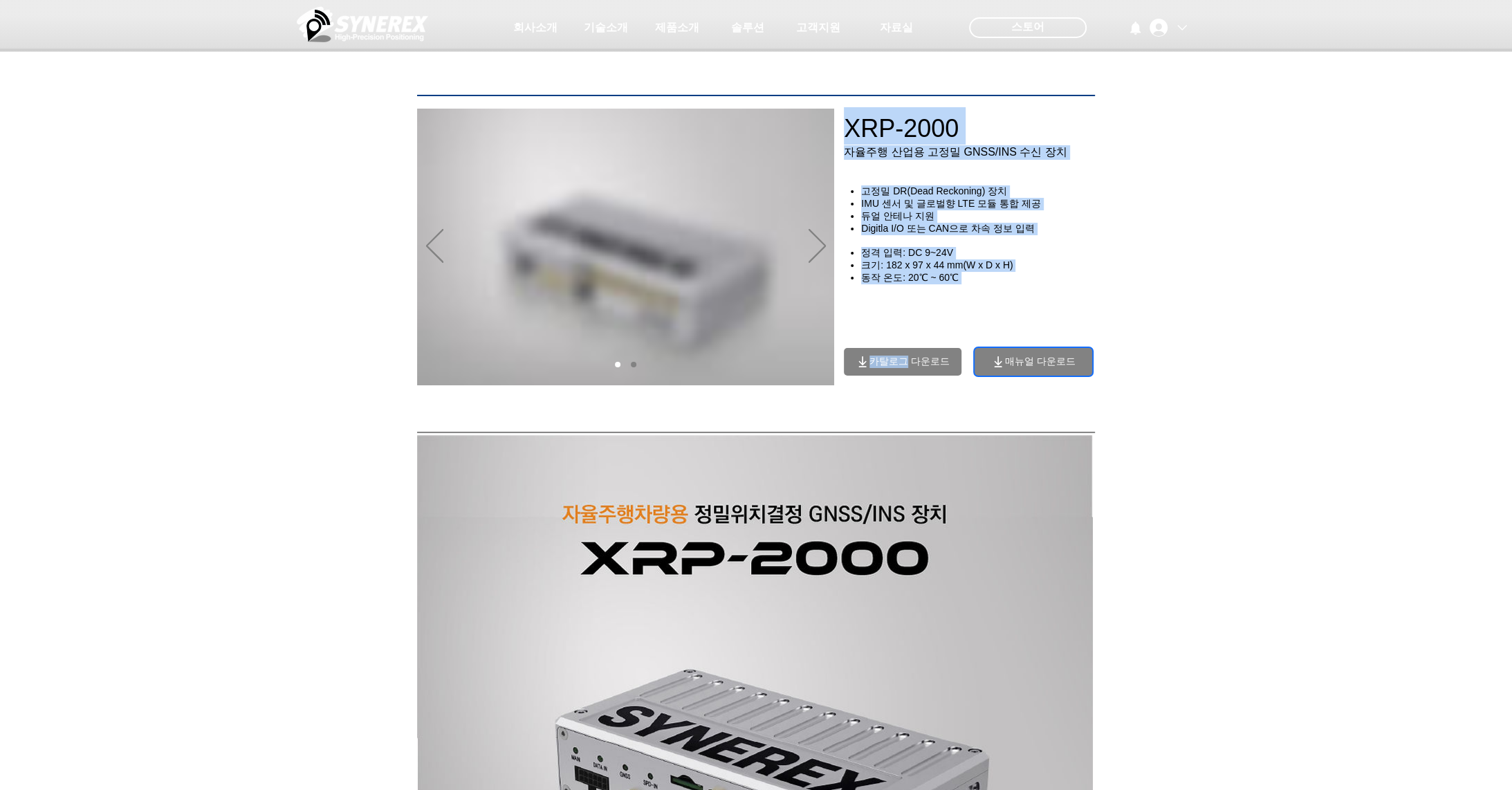
click at [1074, 357] on span "매뉴얼 다운로드" at bounding box center [1032, 361] width 117 height 28
click at [991, 363] on icon "매뉴얼 다운로드" at bounding box center [997, 361] width 14 height 14
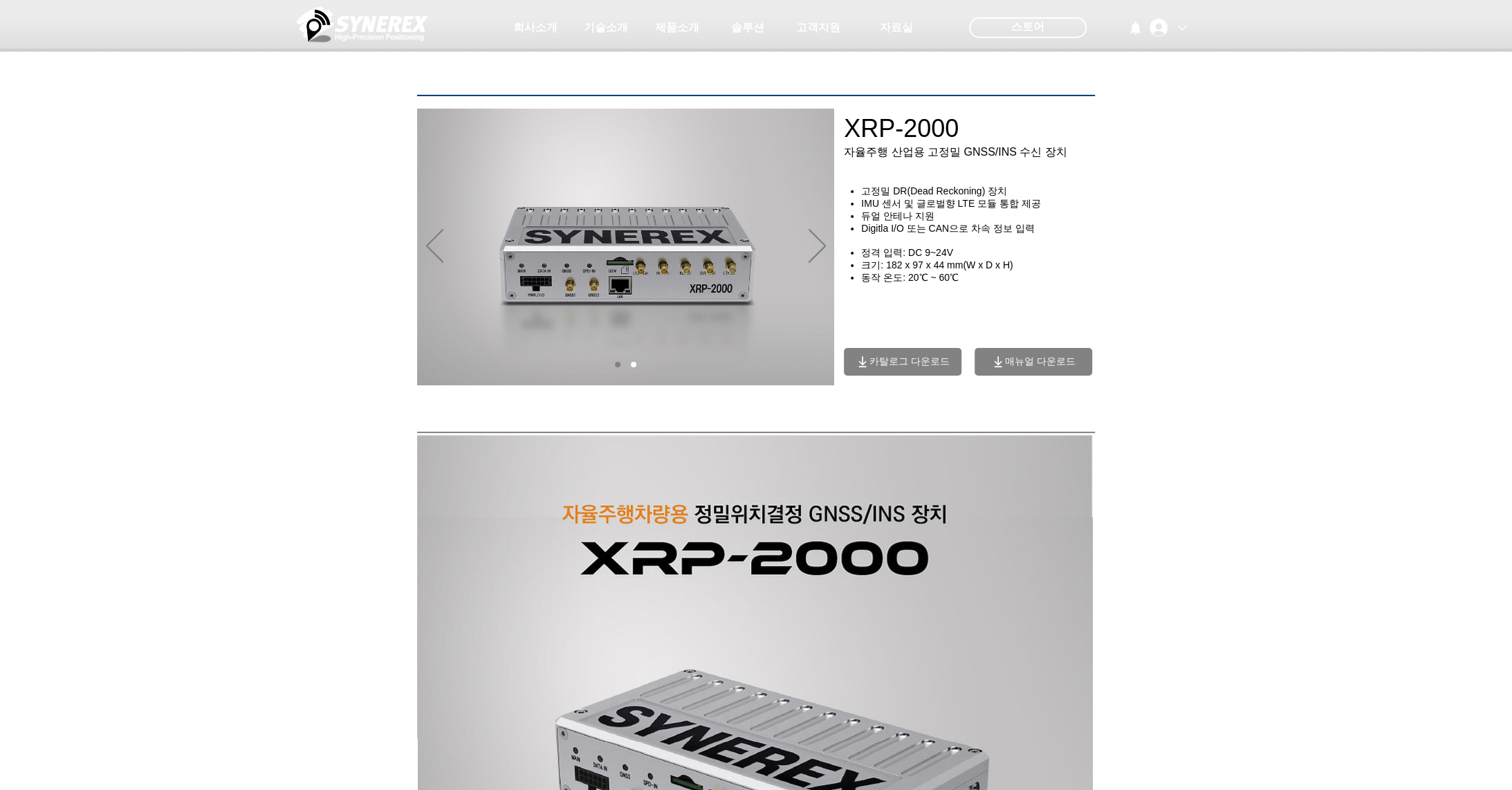
click at [236, 355] on div "main content" at bounding box center [756, 318] width 1512 height 214
